Goal: Task Accomplishment & Management: Use online tool/utility

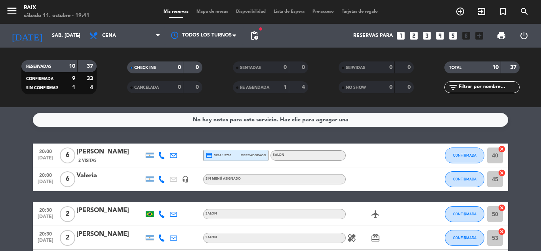
scroll to position [119, 0]
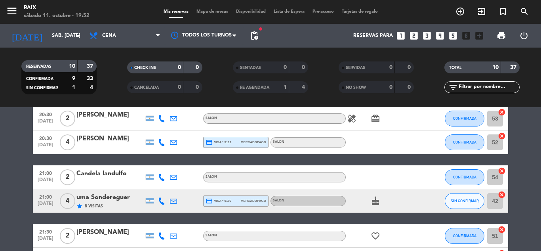
click at [4, 175] on bookings-row "20:00 [DATE] 6 [PERSON_NAME] 2 Visitas credit_card visa * 5703 mercadopago SALO…" at bounding box center [270, 165] width 541 height 282
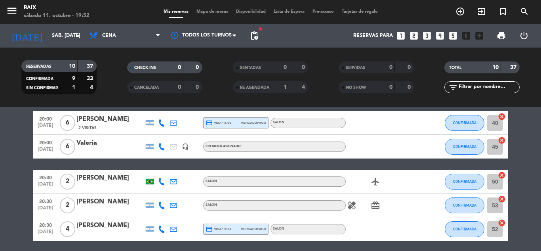
scroll to position [0, 0]
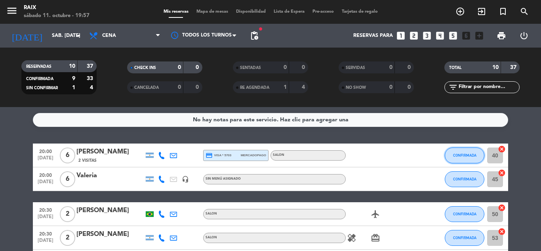
click at [456, 155] on span "CONFIRMADA" at bounding box center [464, 155] width 23 height 4
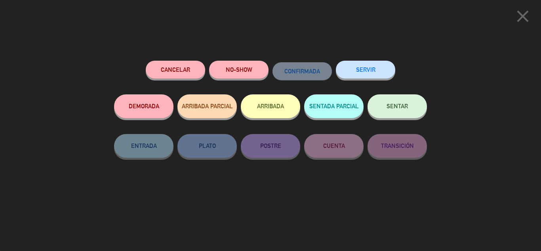
click at [393, 103] on button "SENTAR" at bounding box center [397, 106] width 59 height 24
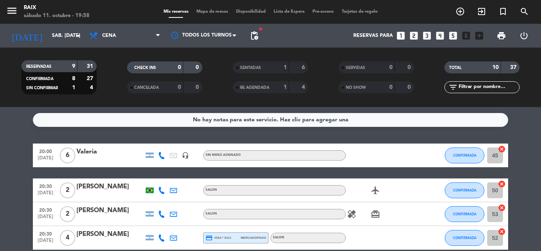
click at [0, 141] on div "No hay notas para este servicio. Haz clic para agregar una 20:00 [DATE] 6 [PERS…" at bounding box center [270, 179] width 541 height 144
click at [465, 153] on button "CONFIRMADA" at bounding box center [465, 155] width 40 height 16
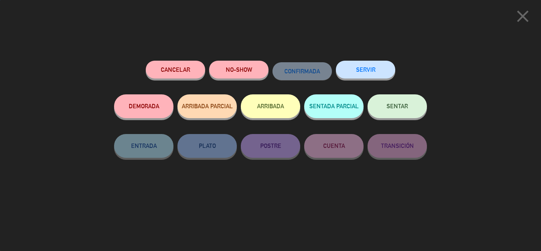
click at [412, 109] on button "SENTAR" at bounding box center [397, 106] width 59 height 24
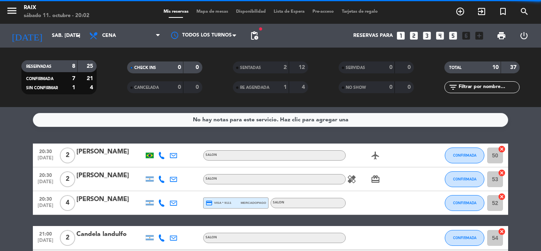
click at [17, 168] on bookings-row "20:30 [DATE] 2 [PERSON_NAME] SALON airplanemode_active CONFIRMADA 50 cancel 20:…" at bounding box center [270, 254] width 541 height 223
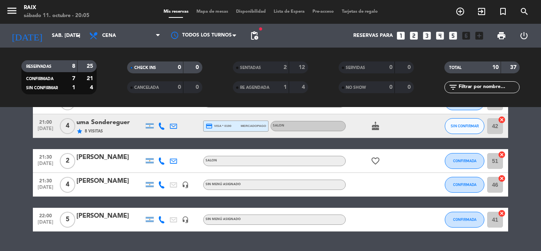
scroll to position [156, 0]
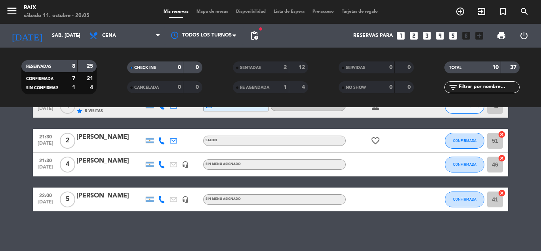
click at [0, 164] on bookings-row "20:30 [DATE] 2 [PERSON_NAME] SALON airplanemode_active CONFIRMADA 50 cancel 20:…" at bounding box center [270, 99] width 541 height 223
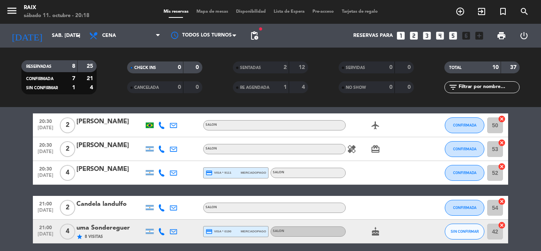
scroll to position [29, 0]
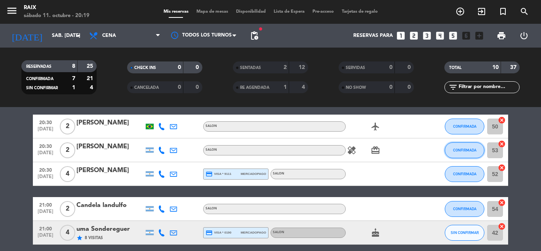
click at [465, 150] on span "CONFIRMADA" at bounding box center [464, 150] width 23 height 4
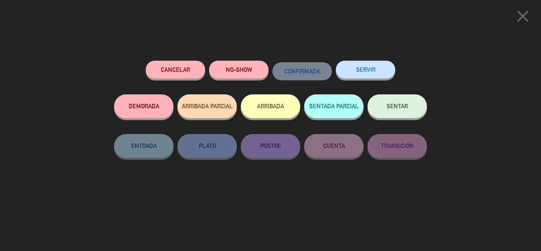
click at [410, 110] on button "SENTAR" at bounding box center [397, 106] width 59 height 24
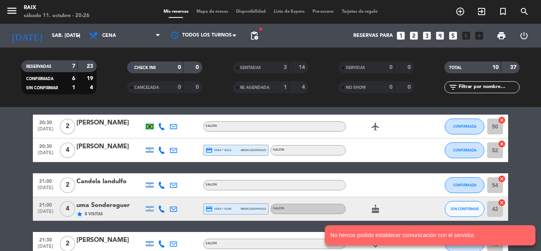
click at [22, 153] on bookings-row "20:30 [DATE] 2 [PERSON_NAME] SALON airplanemode_active CONFIRMADA 50 cancel 20:…" at bounding box center [270, 214] width 541 height 200
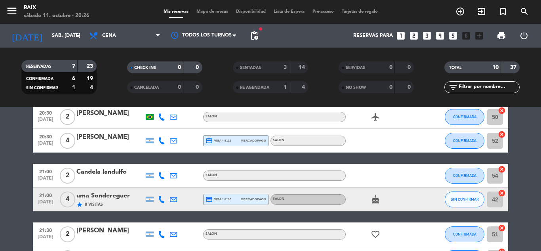
scroll to position [37, 0]
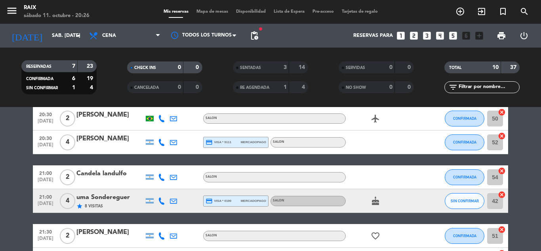
click at [31, 144] on bookings-row "20:30 [DATE] 2 [PERSON_NAME] SALON airplanemode_active CONFIRMADA 50 cancel 20:…" at bounding box center [270, 207] width 541 height 200
click at [457, 238] on button "CONFIRMADA" at bounding box center [465, 236] width 40 height 16
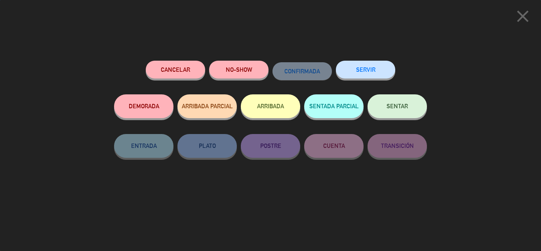
scroll to position [130, 0]
click at [401, 112] on button "SENTAR" at bounding box center [397, 106] width 59 height 24
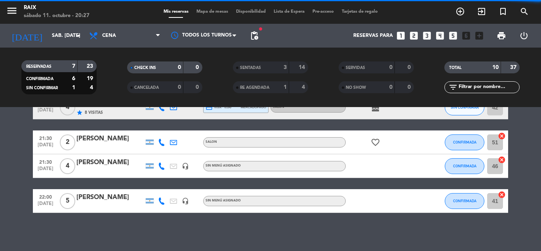
scroll to position [108, 0]
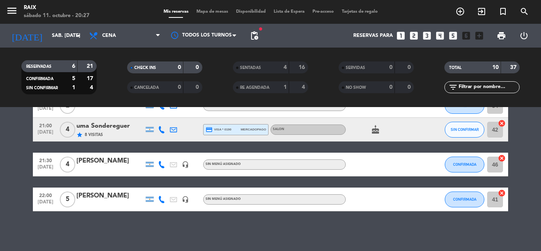
click at [0, 143] on bookings-row "20:30 [DATE] 2 [PERSON_NAME] SALON airplanemode_active CONFIRMADA 50 cancel 20:…" at bounding box center [270, 123] width 541 height 176
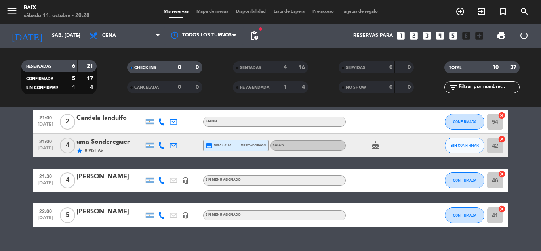
click at [0, 153] on bookings-row "20:30 [DATE] 2 [PERSON_NAME] SALON airplanemode_active CONFIRMADA 50 cancel 20:…" at bounding box center [270, 139] width 541 height 176
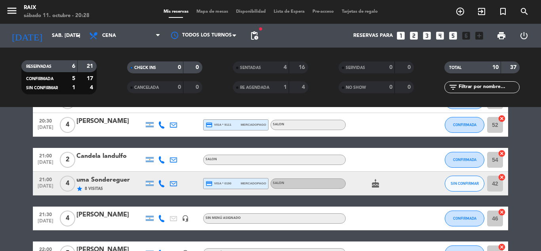
scroll to position [63, 0]
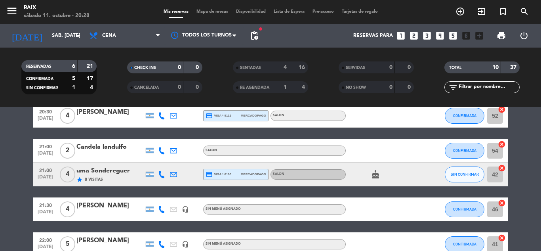
click at [504, 143] on icon "cancel" at bounding box center [502, 144] width 8 height 8
click at [495, 149] on icon "border_all" at bounding box center [497, 151] width 10 height 10
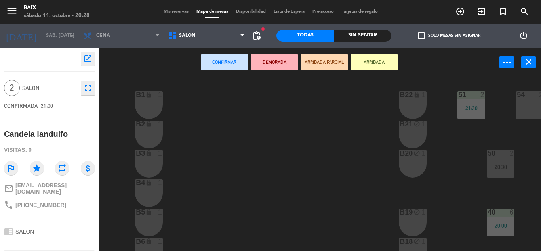
scroll to position [0, 52]
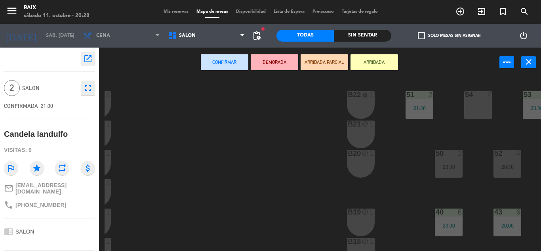
click at [165, 11] on span "Mis reservas" at bounding box center [176, 12] width 33 height 4
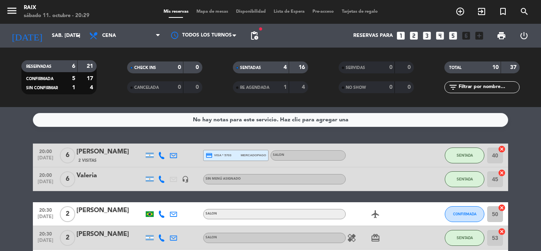
click at [0, 125] on service-notes "No hay notas para este servicio. Haz clic para agregar una" at bounding box center [270, 120] width 541 height 14
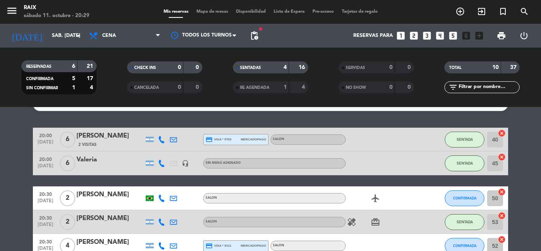
click at [0, 125] on div "No hay notas para este servicio. Haz clic para agregar una 20:00 [DATE] 6 [PERS…" at bounding box center [270, 179] width 541 height 144
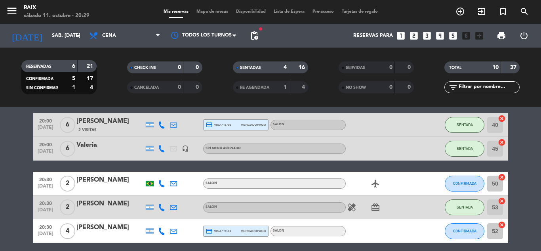
click at [0, 125] on div "No hay notas para este servicio. Haz clic para agregar una 20:00 [DATE] 6 [PERS…" at bounding box center [270, 179] width 541 height 144
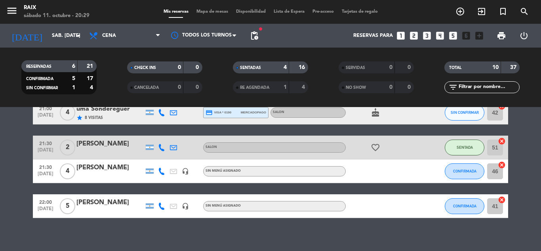
scroll to position [214, 0]
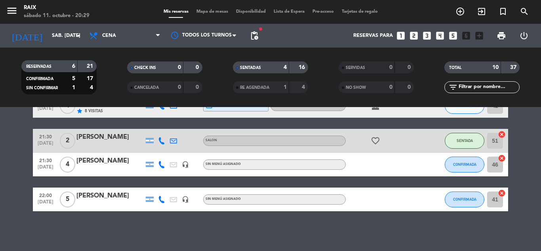
click at [502, 131] on icon "cancel" at bounding box center [502, 134] width 8 height 8
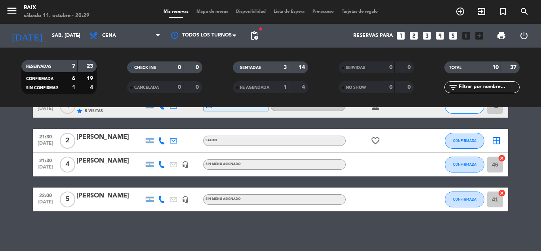
click at [498, 142] on icon "border_all" at bounding box center [497, 141] width 10 height 10
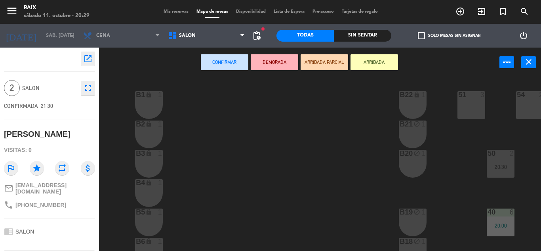
click at [527, 104] on div "54 2" at bounding box center [530, 105] width 28 height 28
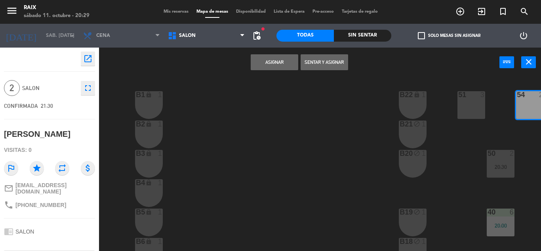
click at [325, 61] on button "Sentar y Asignar" at bounding box center [325, 62] width 48 height 16
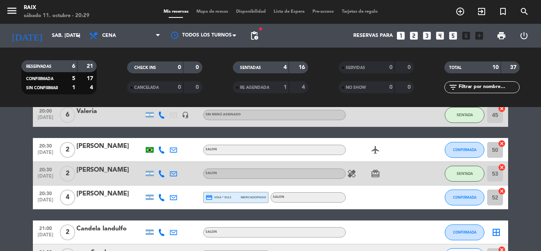
scroll to position [79, 0]
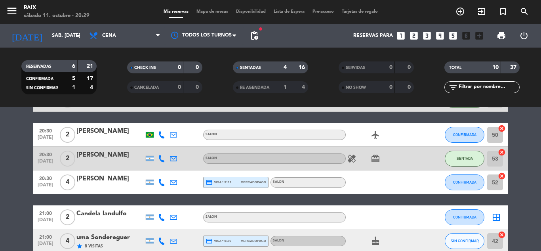
click at [500, 215] on icon "border_all" at bounding box center [497, 217] width 10 height 10
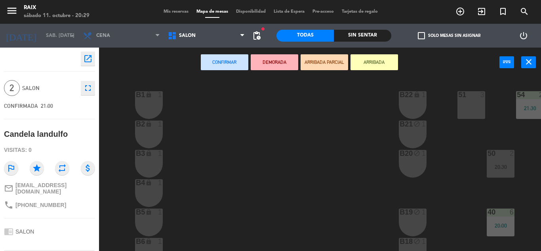
click at [473, 105] on div "51 3" at bounding box center [472, 105] width 28 height 28
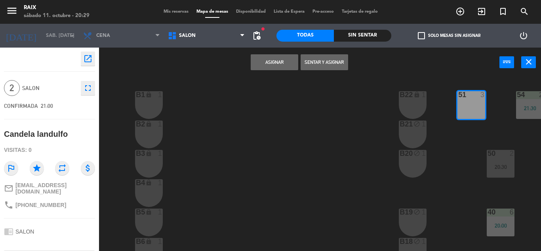
click at [267, 60] on button "Asignar" at bounding box center [275, 62] width 48 height 16
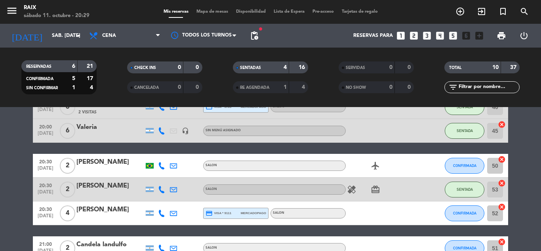
scroll to position [48, 0]
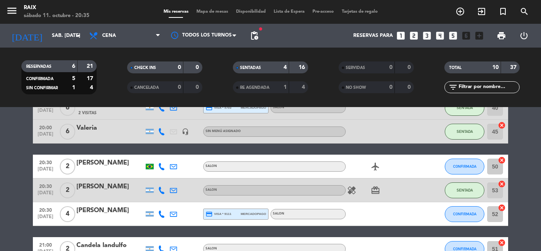
click at [1, 161] on bookings-row "20:00 [DATE] 6 [PERSON_NAME] 2 Visitas credit_card visa * 5703 mercadopago SALO…" at bounding box center [270, 237] width 541 height 282
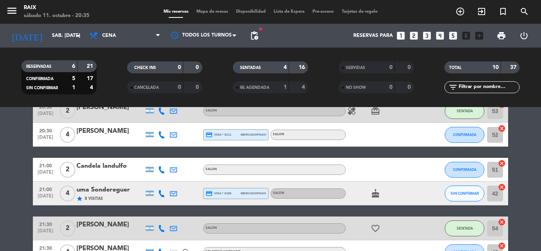
scroll to position [111, 0]
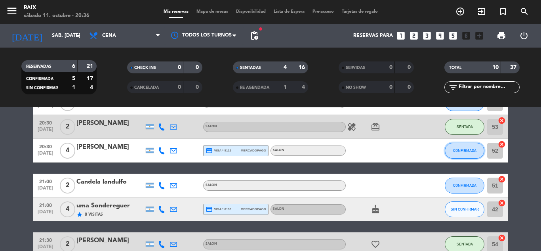
click at [455, 147] on button "CONFIRMADA" at bounding box center [465, 151] width 40 height 16
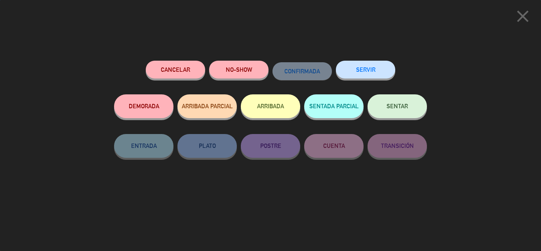
click at [397, 113] on button "SENTAR" at bounding box center [397, 106] width 59 height 24
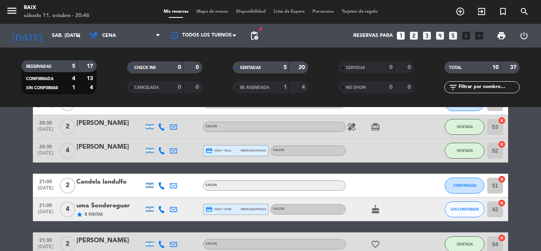
click at [4, 139] on bookings-row "20:00 [DATE] 6 [PERSON_NAME] 2 Visitas credit_card visa * 5703 mercadopago SALO…" at bounding box center [270, 173] width 541 height 282
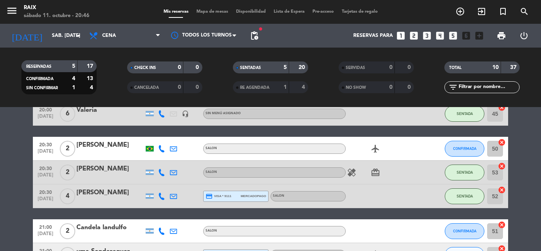
scroll to position [63, 0]
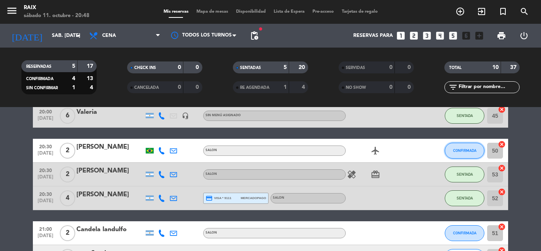
click at [457, 151] on span "CONFIRMADA" at bounding box center [464, 150] width 23 height 4
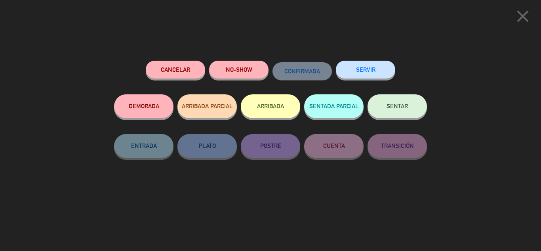
click at [383, 113] on button "SENTAR" at bounding box center [397, 106] width 59 height 24
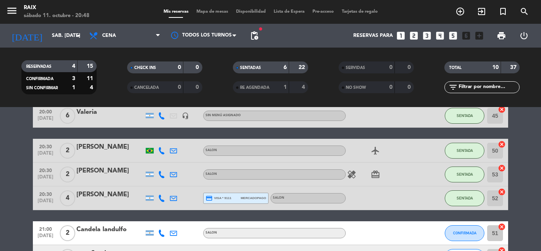
click at [0, 130] on bookings-row "20:00 [DATE] 6 [PERSON_NAME] 2 Visitas credit_card visa * 5703 mercadopago SALO…" at bounding box center [270, 221] width 541 height 282
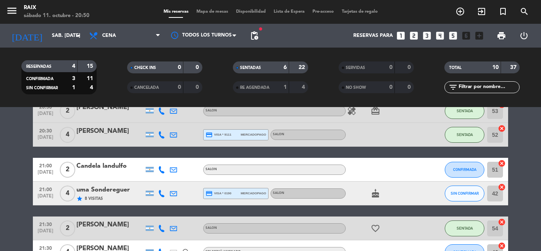
scroll to position [143, 0]
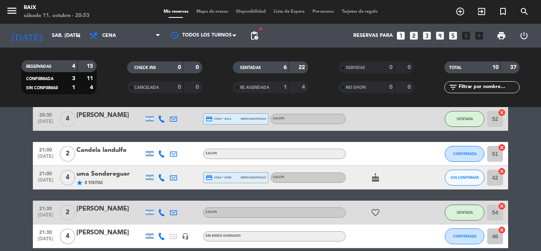
click at [4, 131] on bookings-row "20:00 [DATE] 6 [PERSON_NAME] 2 Visitas credit_card visa * 5703 mercadopago SALO…" at bounding box center [270, 142] width 541 height 282
click at [450, 176] on button "SIN CONFIRMAR" at bounding box center [465, 178] width 40 height 16
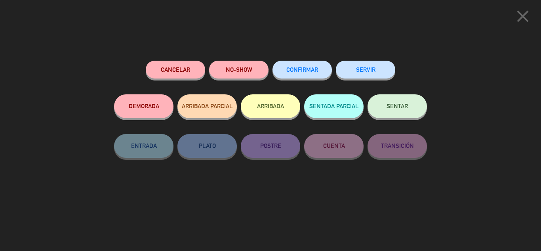
click at [406, 114] on button "SENTAR" at bounding box center [397, 106] width 59 height 24
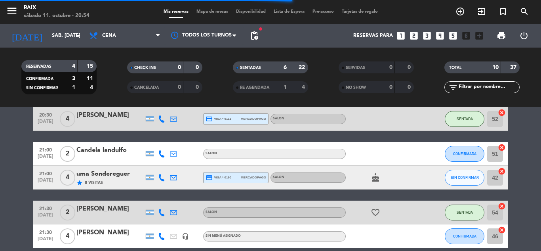
click at [0, 172] on bookings-row "20:00 [DATE] 6 [PERSON_NAME] 2 Visitas credit_card visa * 5703 mercadopago SALO…" at bounding box center [270, 142] width 541 height 282
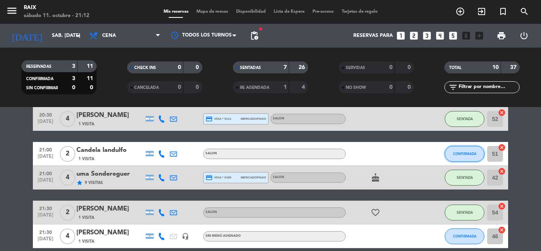
click at [469, 150] on button "CONFIRMADA" at bounding box center [465, 154] width 40 height 16
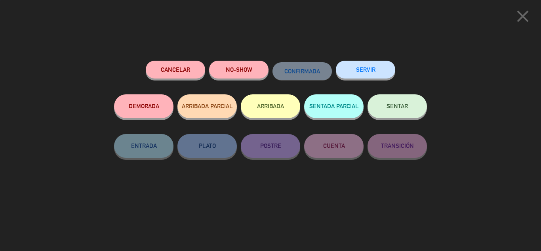
click at [405, 111] on button "SENTAR" at bounding box center [397, 106] width 59 height 24
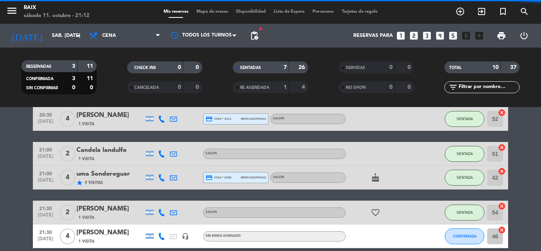
click at [0, 207] on bookings-row "20:00 [DATE] 6 [PERSON_NAME] 3 Visitas credit_card visa * 5703 mercadopago SALO…" at bounding box center [270, 142] width 541 height 282
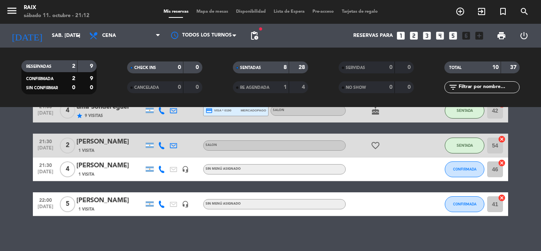
scroll to position [214, 0]
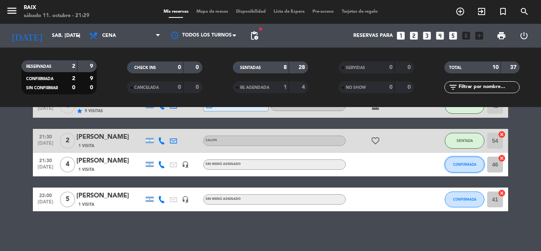
click at [463, 165] on span "CONFIRMADA" at bounding box center [464, 164] width 23 height 4
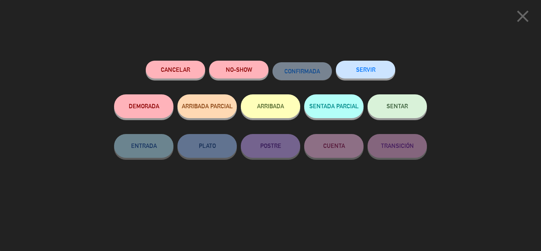
click at [398, 106] on span "SENTAR" at bounding box center [397, 106] width 21 height 7
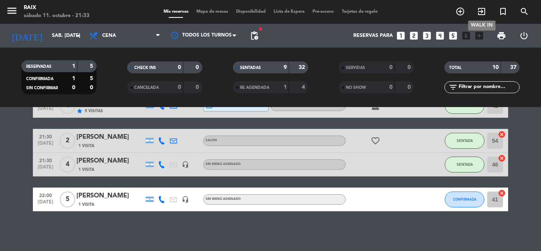
click at [479, 14] on icon "exit_to_app" at bounding box center [482, 12] width 10 height 10
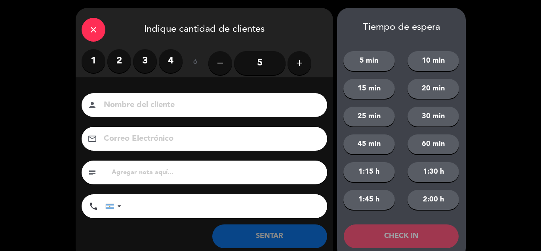
click at [123, 64] on label "2" at bounding box center [119, 61] width 24 height 24
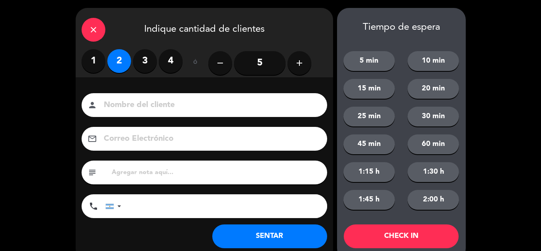
click at [253, 238] on button "SENTAR" at bounding box center [269, 236] width 115 height 24
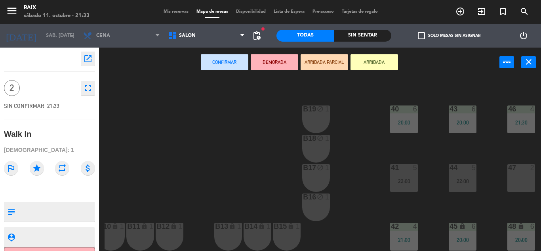
scroll to position [107, 97]
click at [400, 170] on div "41 5 22:00" at bounding box center [404, 178] width 28 height 28
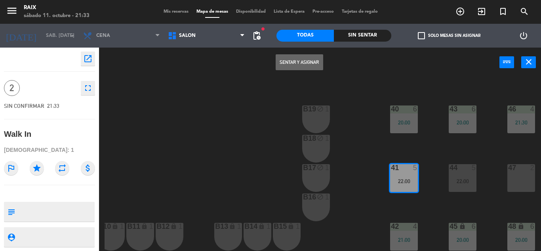
click at [291, 59] on button "Sentar y Asignar" at bounding box center [300, 62] width 48 height 16
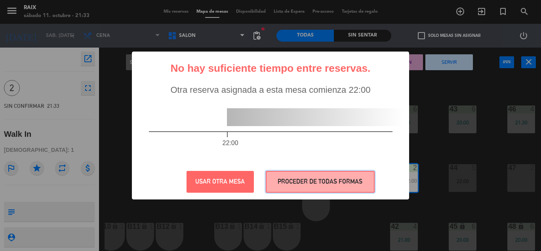
click at [287, 183] on button "PROCEDER DE TODAS FORMAS" at bounding box center [320, 182] width 109 height 22
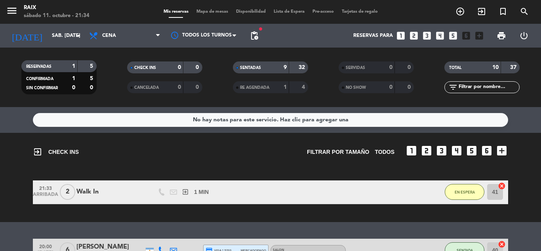
click at [12, 164] on div "exit_to_app CHECK INS Filtrar por tamaño TODOS looks_one looks_two looks_3 look…" at bounding box center [270, 177] width 541 height 89
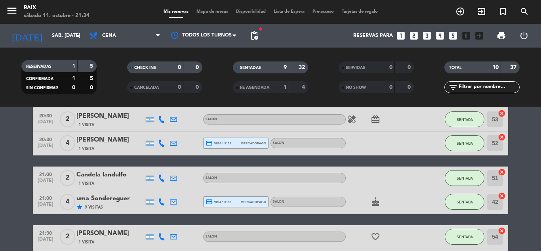
scroll to position [309, 0]
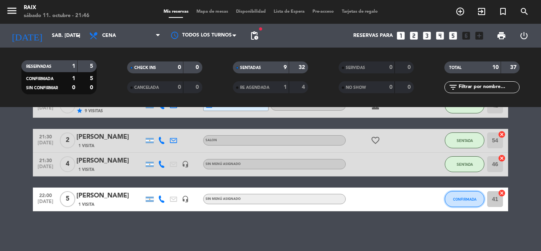
click at [469, 203] on button "CONFIRMADA" at bounding box center [465, 199] width 40 height 16
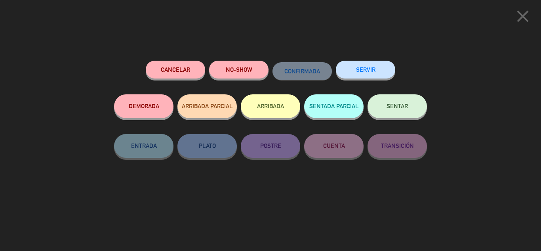
click at [385, 106] on button "SENTAR" at bounding box center [397, 106] width 59 height 24
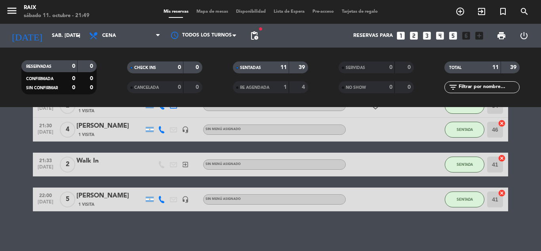
scroll to position [214, 0]
